Goal: Transaction & Acquisition: Obtain resource

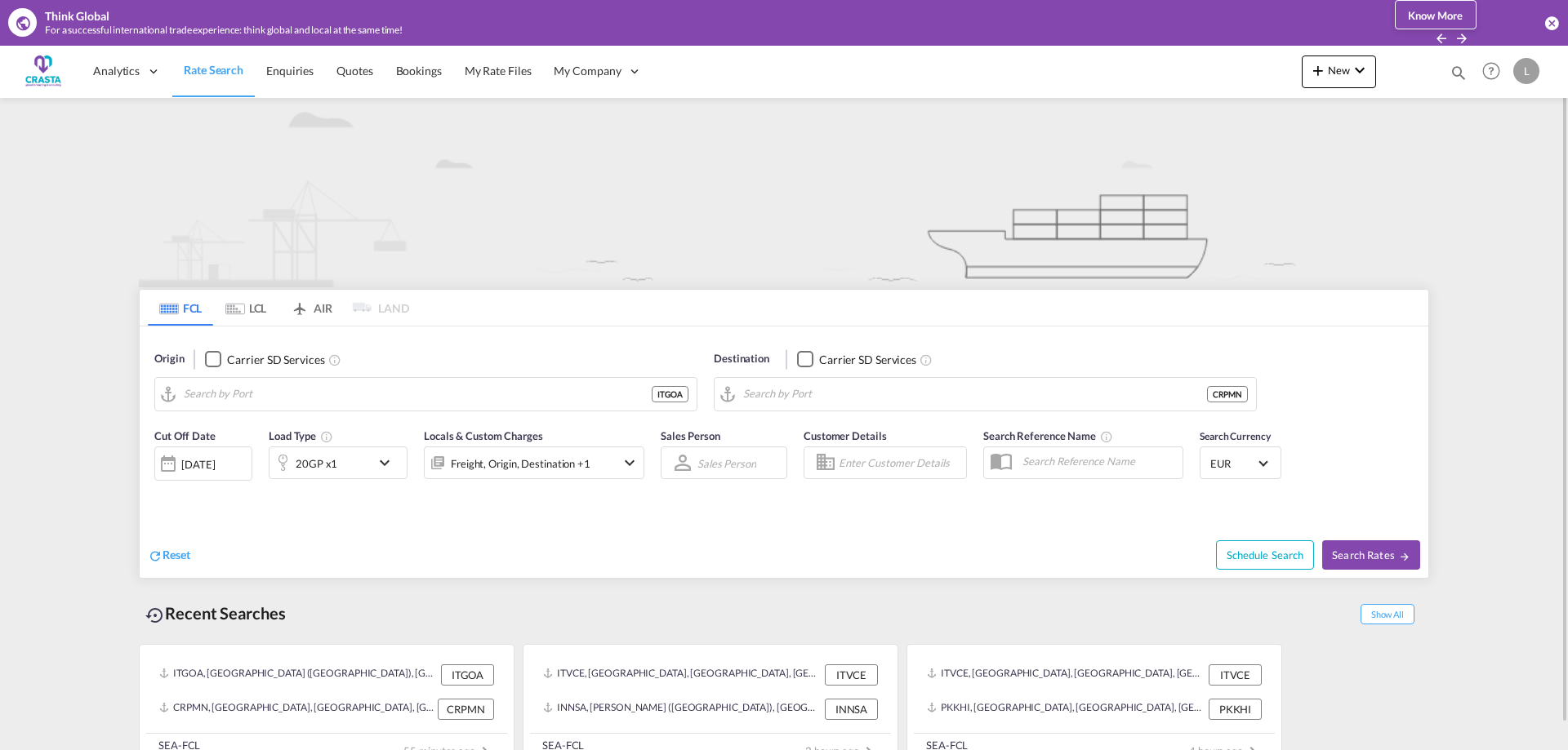
type input "[GEOGRAPHIC_DATA] ([GEOGRAPHIC_DATA]), [GEOGRAPHIC_DATA]"
type input "[GEOGRAPHIC_DATA], CRPMN"
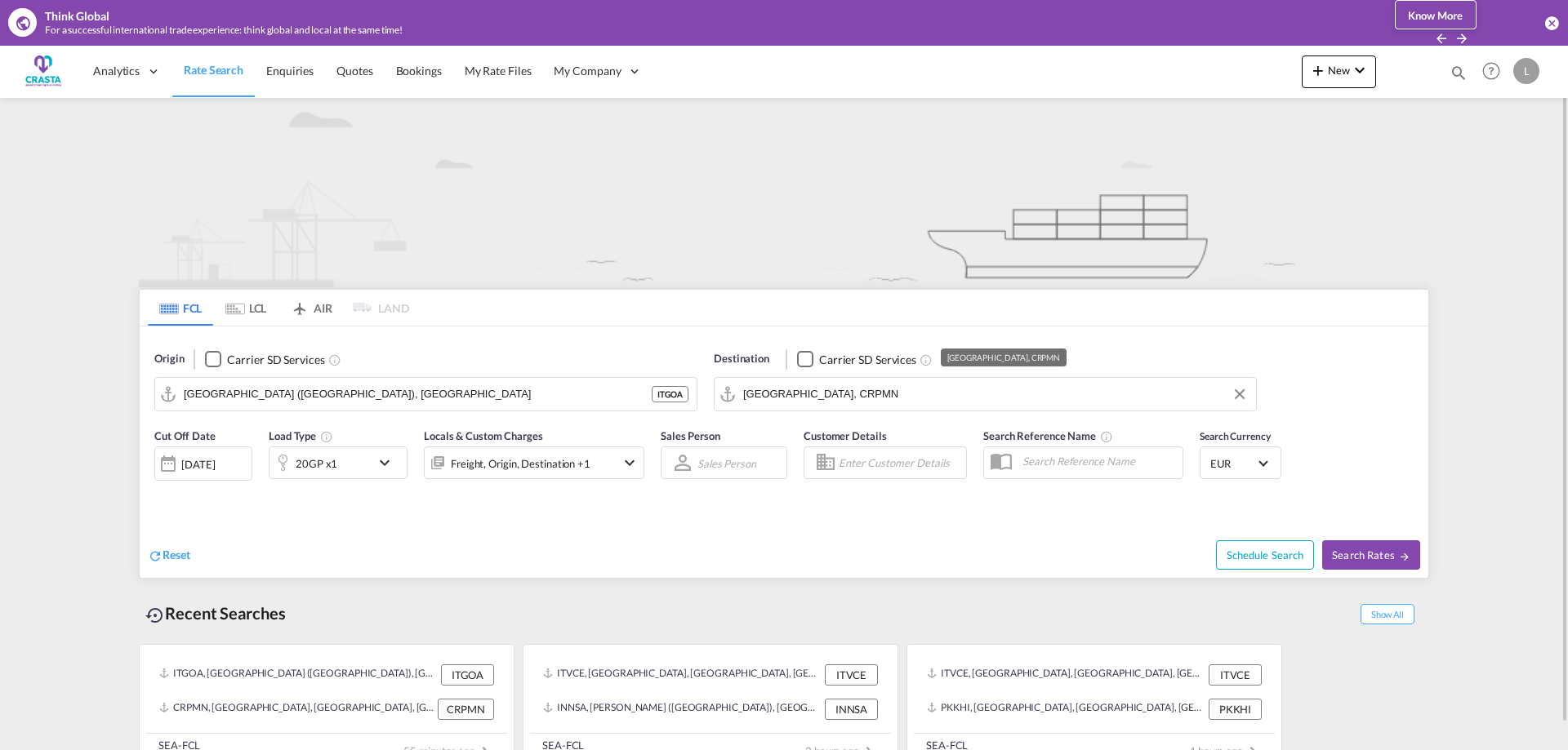
click at [878, 392] on input "[GEOGRAPHIC_DATA], CRPMN" at bounding box center [996, 394] width 505 height 25
click at [1238, 394] on button "Clear Input" at bounding box center [1240, 394] width 25 height 25
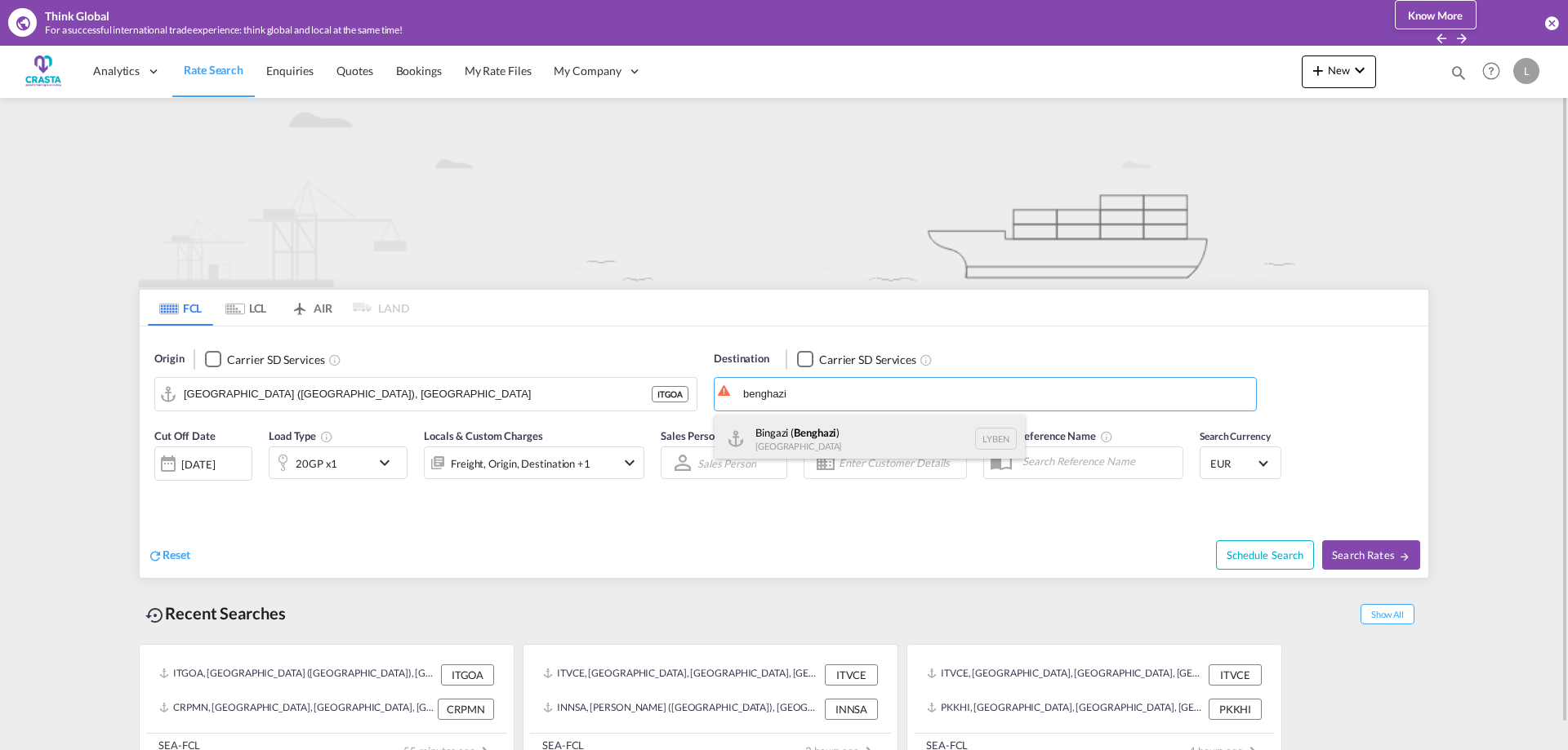
click at [800, 436] on div "Bingazi ( [GEOGRAPHIC_DATA] ) [GEOGRAPHIC_DATA] [GEOGRAPHIC_DATA]" at bounding box center [870, 439] width 310 height 49
type input "Bingazi (Benghazi), LYBEN"
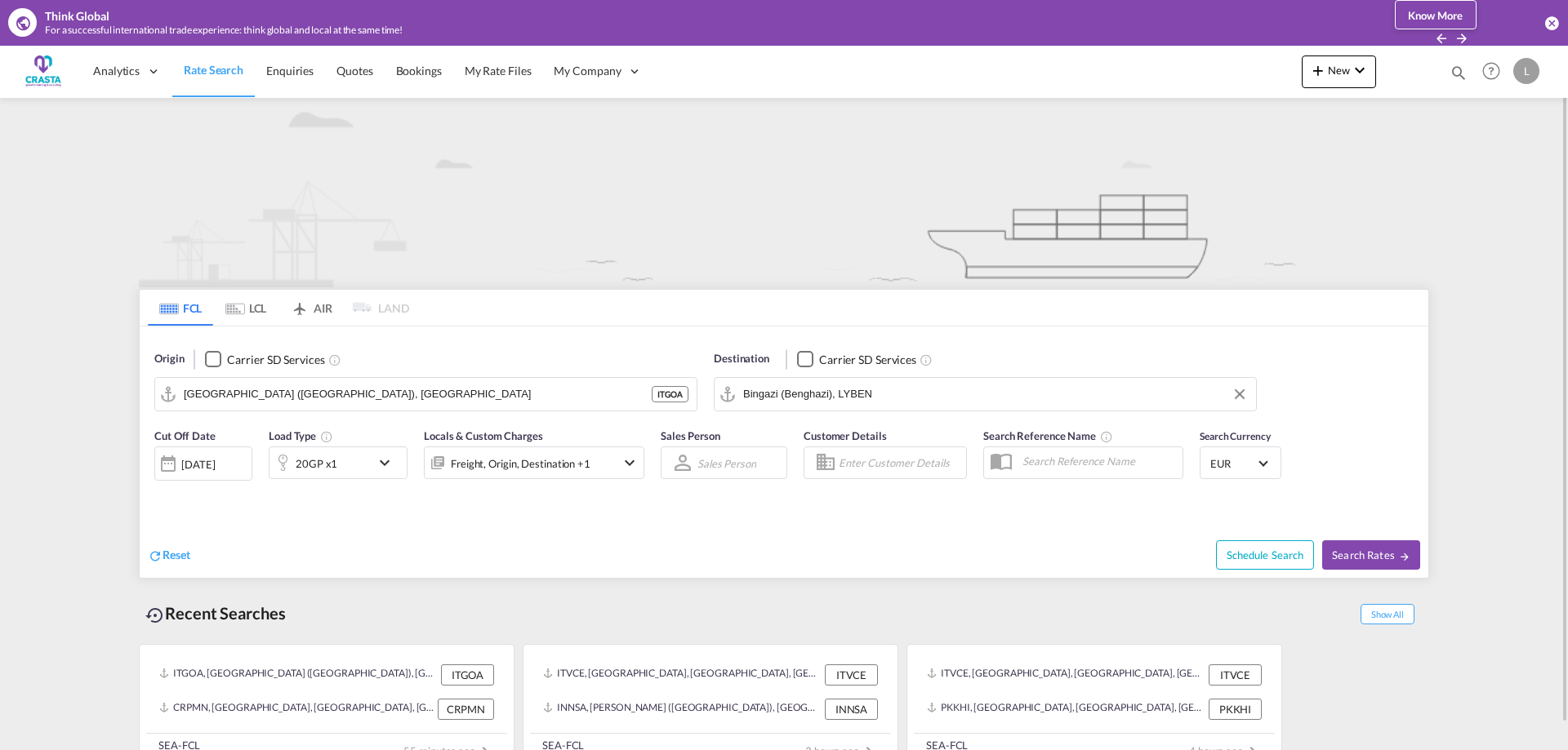
click at [393, 459] on md-icon "icon-chevron-down" at bounding box center [389, 463] width 28 height 20
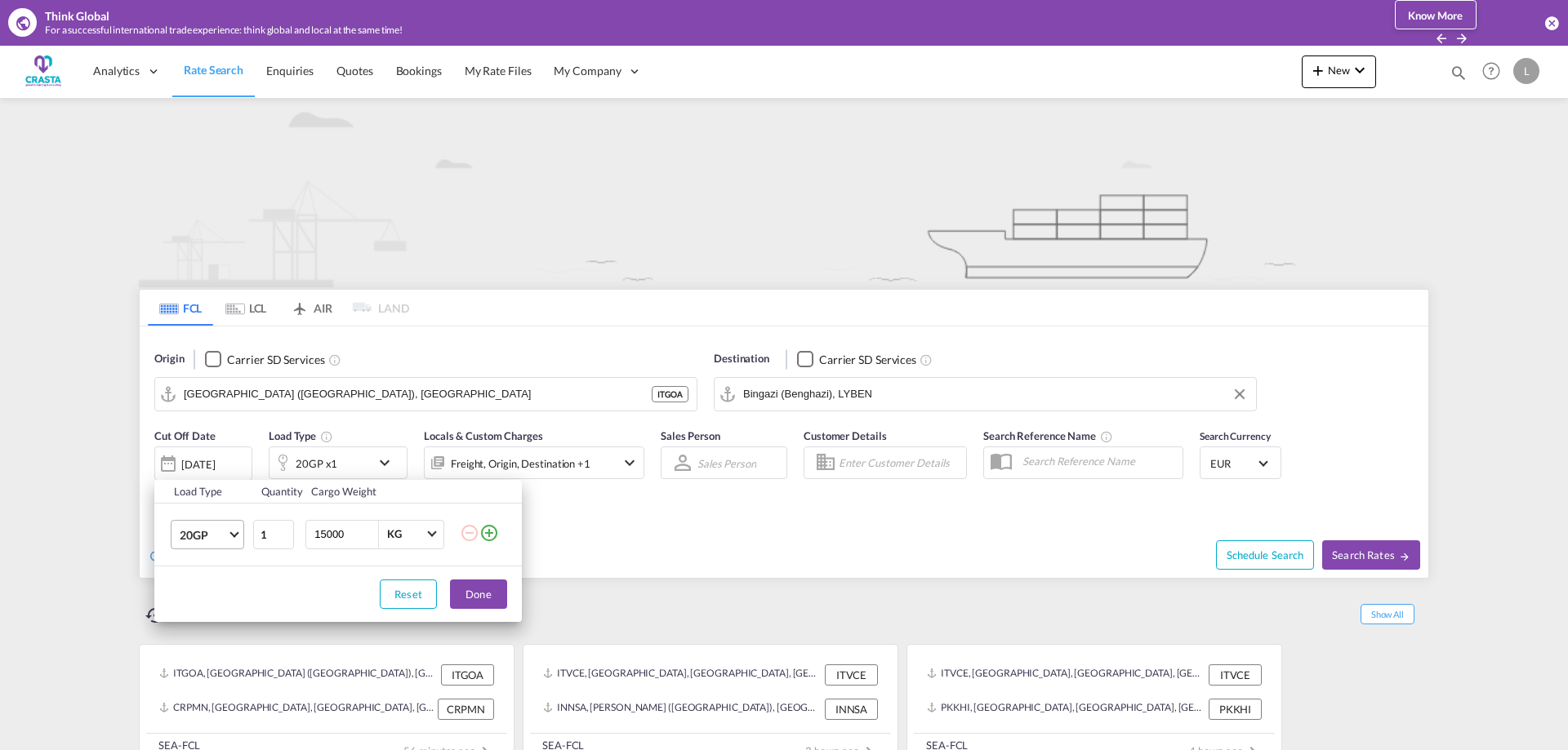
click at [224, 539] on span "20GP" at bounding box center [204, 535] width 48 height 16
click at [209, 614] on md-option "40HC" at bounding box center [222, 613] width 111 height 39
click at [488, 597] on button "Done" at bounding box center [478, 594] width 57 height 29
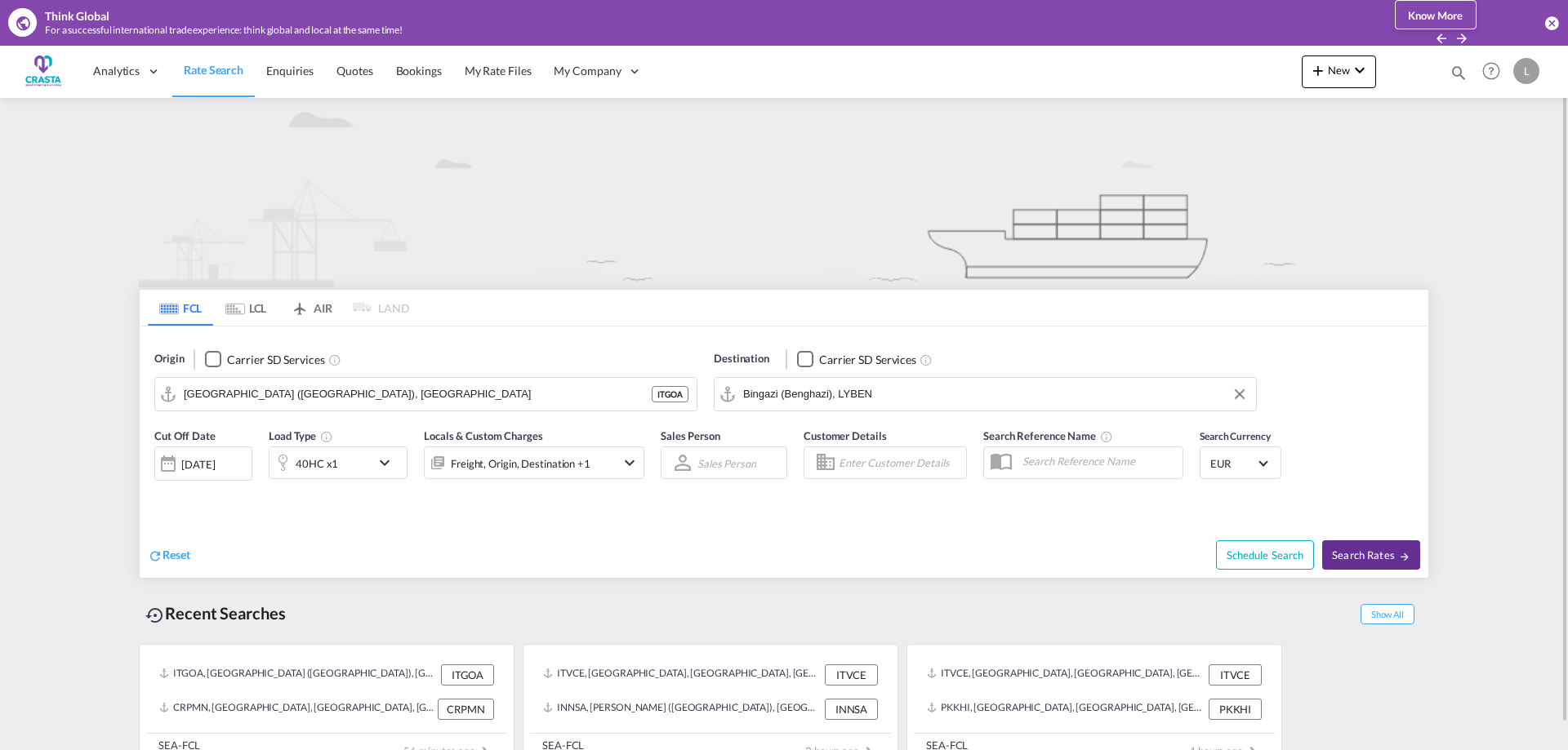
click at [1378, 556] on span "Search Rates" at bounding box center [1371, 555] width 78 height 13
type input "ITGOA to LYBEN / [DATE]"
